Goal: Transaction & Acquisition: Purchase product/service

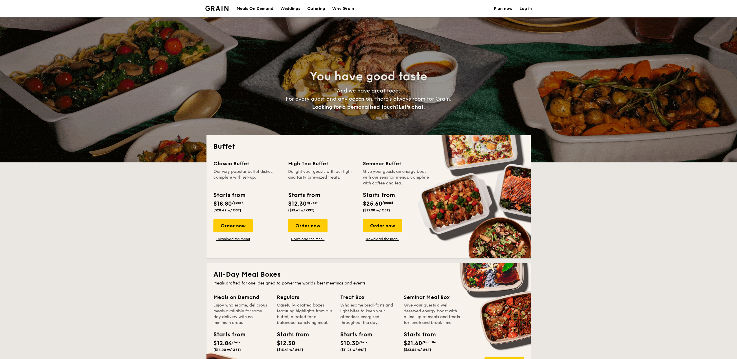
select select
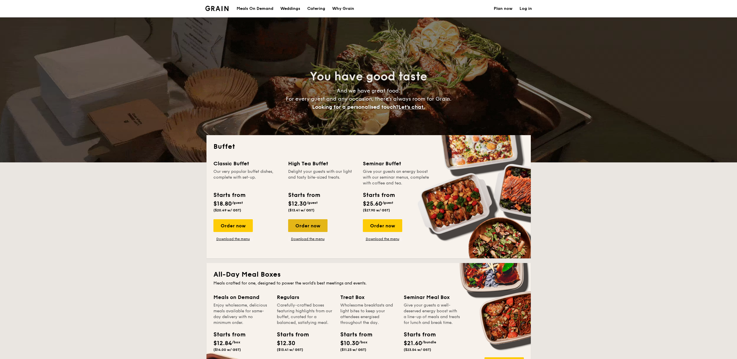
click at [308, 226] on div "Order now" at bounding box center [307, 225] width 39 height 13
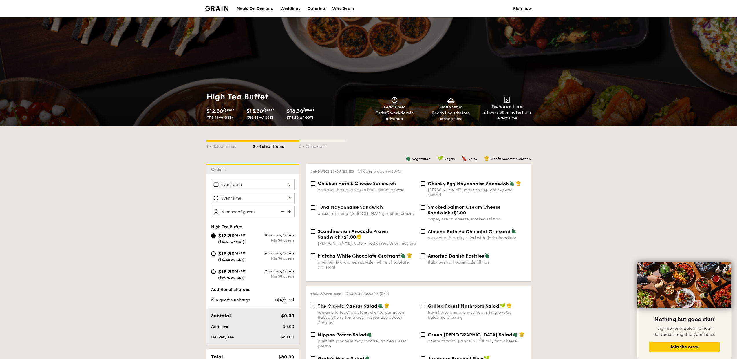
drag, startPoint x: 435, startPoint y: 113, endPoint x: 463, endPoint y: 120, distance: 29.0
click at [463, 120] on div "Ready 1 hour before serving time" at bounding box center [451, 116] width 52 height 12
click at [458, 123] on div "High Tea Buffet $12.30 /guest ($13.41 w/ GST) $15.30 /guest ($16.68 w/ GST) $18…" at bounding box center [369, 106] width 334 height 39
drag, startPoint x: 394, startPoint y: 114, endPoint x: 409, endPoint y: 121, distance: 16.7
click at [407, 120] on div "Order 5 weekdays in advance" at bounding box center [395, 116] width 52 height 12
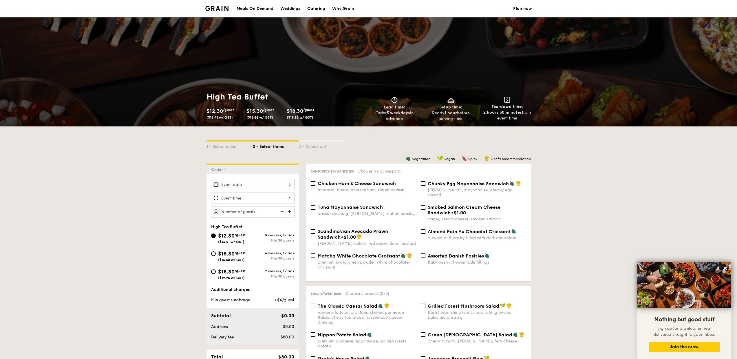
click at [417, 125] on div "High Tea Buffet $12.30 /guest ($13.41 w/ GST) $15.30 /guest ($16.68 w/ GST) $18…" at bounding box center [369, 106] width 334 height 39
drag, startPoint x: 297, startPoint y: 109, endPoint x: 312, endPoint y: 116, distance: 16.3
click at [312, 116] on div "$18.30 /guest ($19.95 w/ GST)" at bounding box center [305, 113] width 36 height 13
click at [314, 118] on div "$18.30 /guest ($19.95 w/ GST)" at bounding box center [305, 113] width 36 height 13
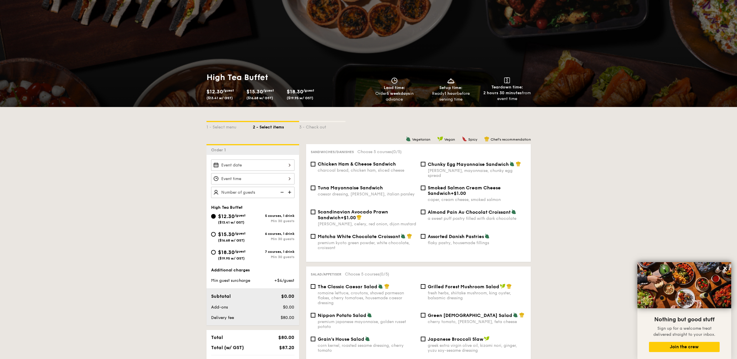
scroll to position [41, 0]
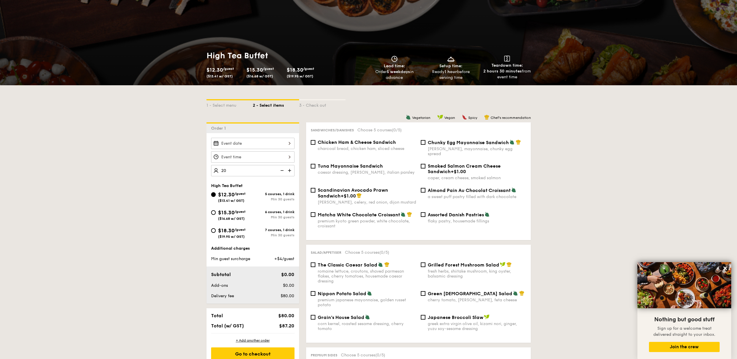
type input "20"
select select
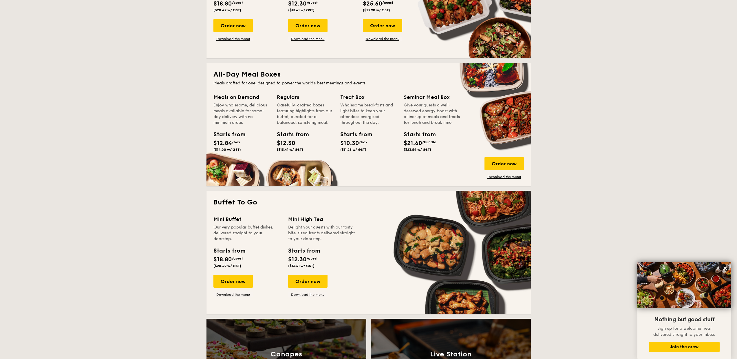
scroll to position [225, 0]
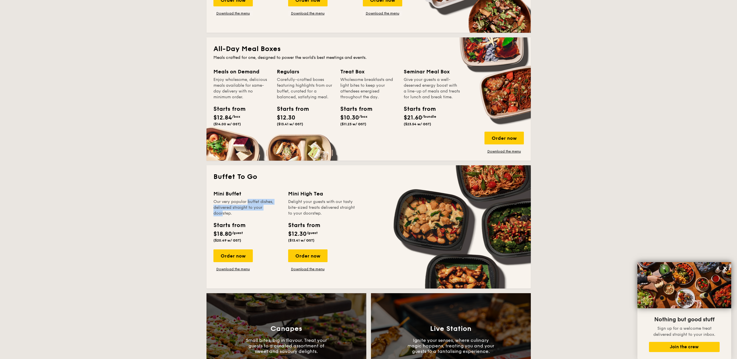
drag, startPoint x: 234, startPoint y: 202, endPoint x: 253, endPoint y: 213, distance: 21.6
click at [259, 210] on div "Our very popular buffet dishes, delivered straight to your doorstep." at bounding box center [247, 207] width 68 height 17
click at [238, 211] on div "Our very popular buffet dishes, delivered straight to your doorstep." at bounding box center [247, 207] width 68 height 17
drag, startPoint x: 221, startPoint y: 207, endPoint x: 227, endPoint y: 211, distance: 7.3
click at [227, 211] on div "Our very popular buffet dishes, delivered straight to your doorstep." at bounding box center [247, 207] width 68 height 17
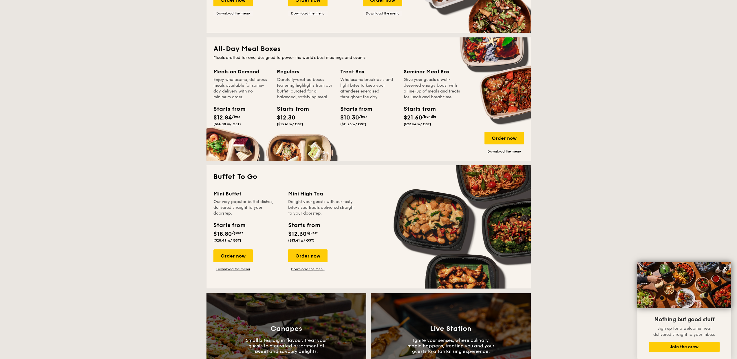
click at [227, 212] on div "Our very popular buffet dishes, delivered straight to your doorstep." at bounding box center [247, 207] width 68 height 17
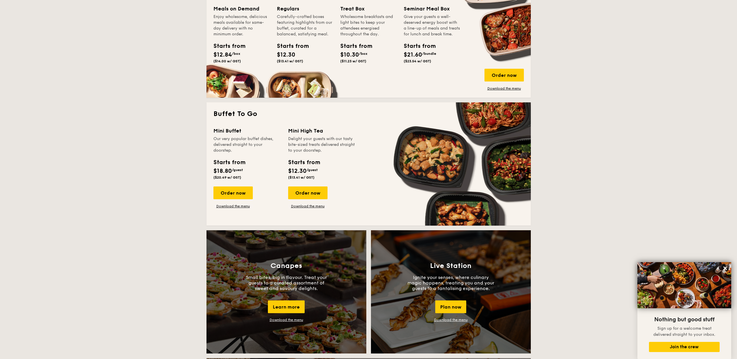
scroll to position [289, 0]
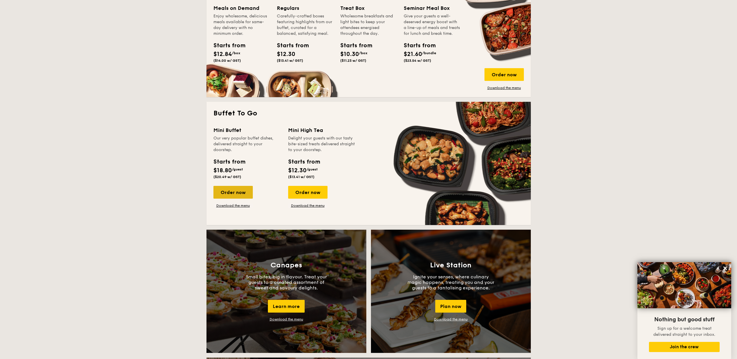
click at [229, 192] on div "Order now" at bounding box center [232, 192] width 39 height 13
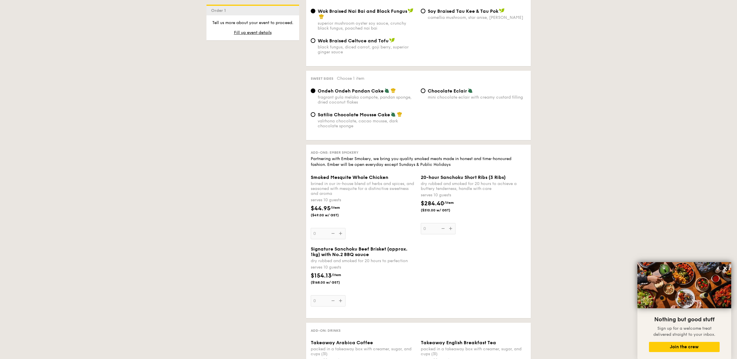
scroll to position [476, 0]
